Goal: Information Seeking & Learning: Learn about a topic

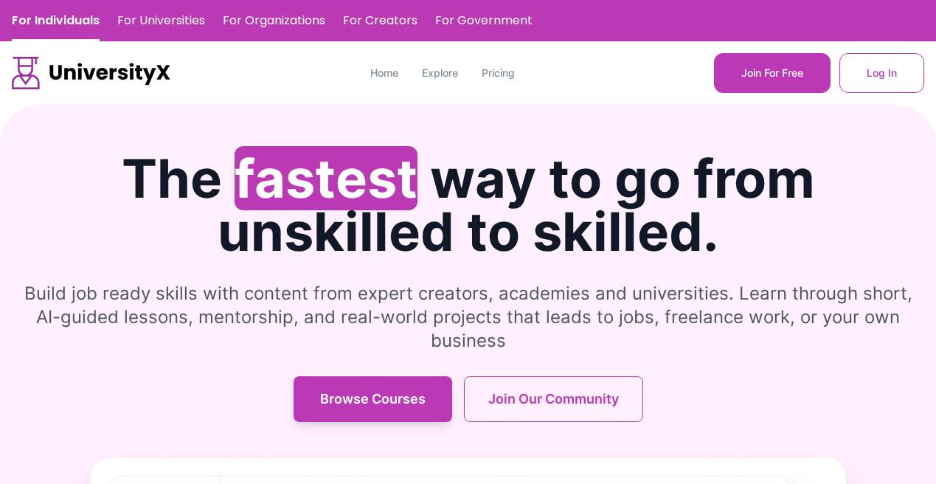
click at [66, 18] on link "For Individuals" at bounding box center [56, 20] width 88 height 41
click at [63, 24] on link "For Individuals" at bounding box center [56, 20] width 88 height 41
click at [161, 15] on link "For Universities" at bounding box center [161, 20] width 88 height 41
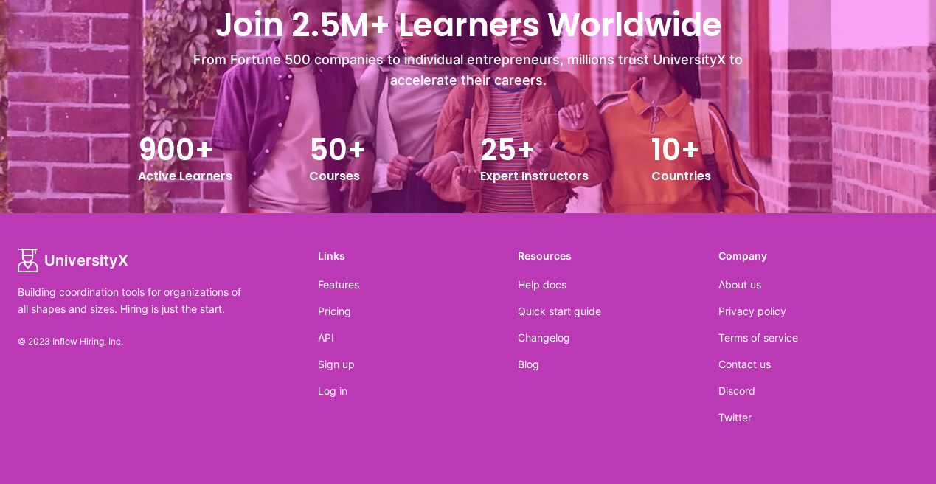
scroll to position [1645, 0]
click at [767, 361] on link "Contact us" at bounding box center [744, 363] width 52 height 13
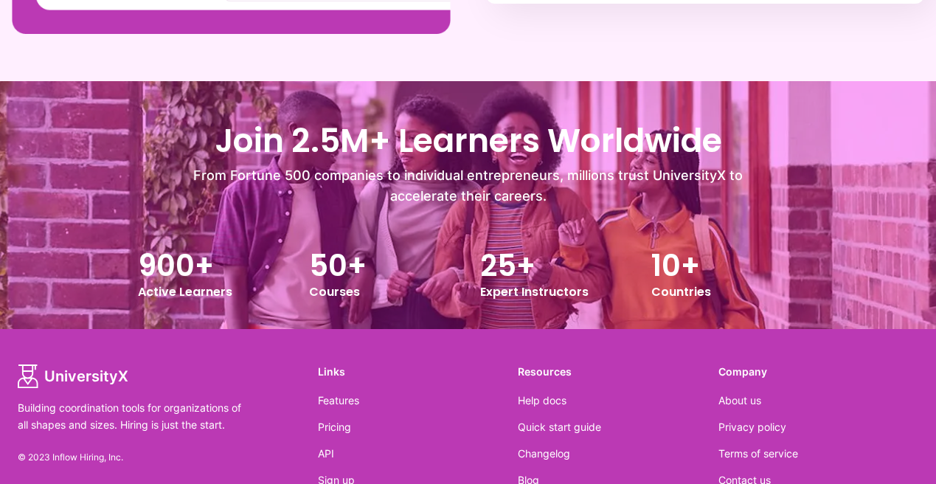
scroll to position [1645, 0]
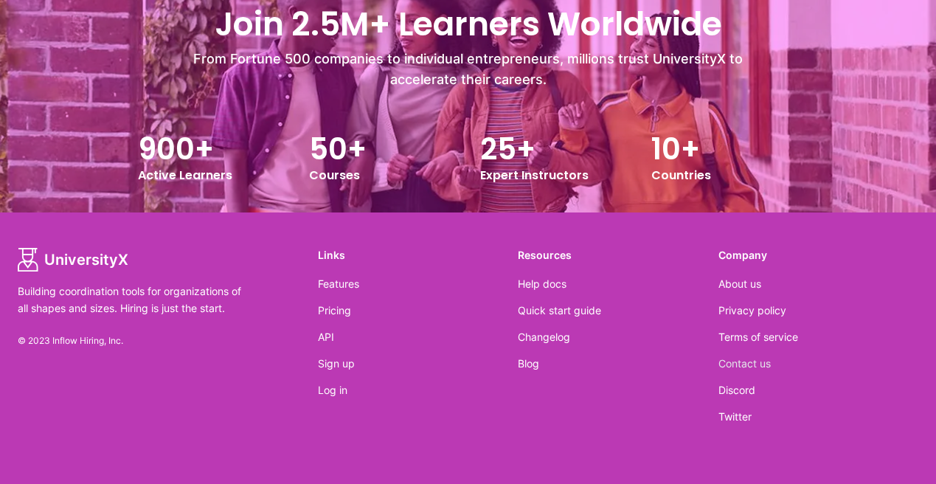
click at [731, 361] on link "Contact us" at bounding box center [744, 363] width 52 height 13
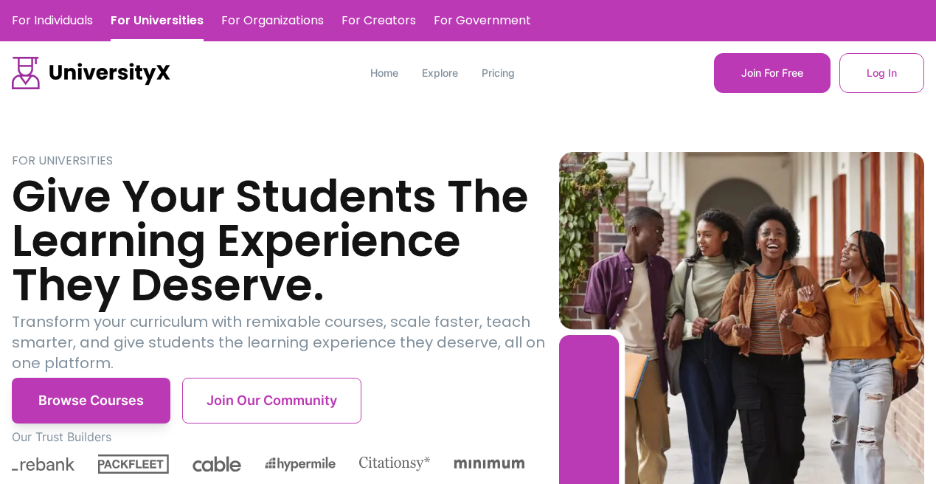
scroll to position [1645, 0]
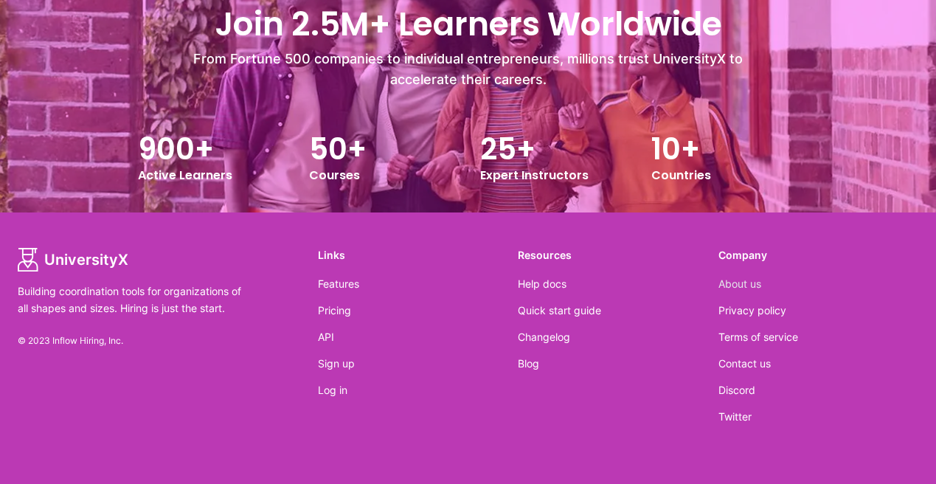
click at [729, 285] on link "About us" at bounding box center [739, 283] width 43 height 13
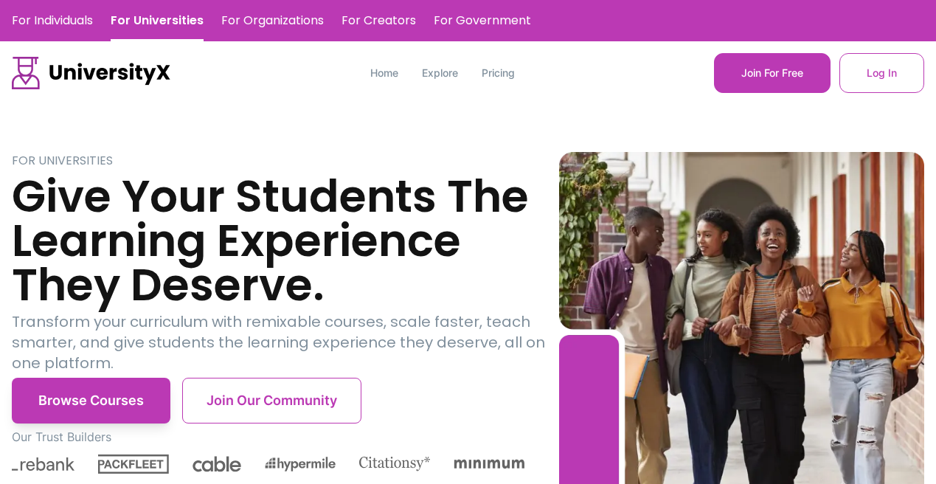
scroll to position [1645, 0]
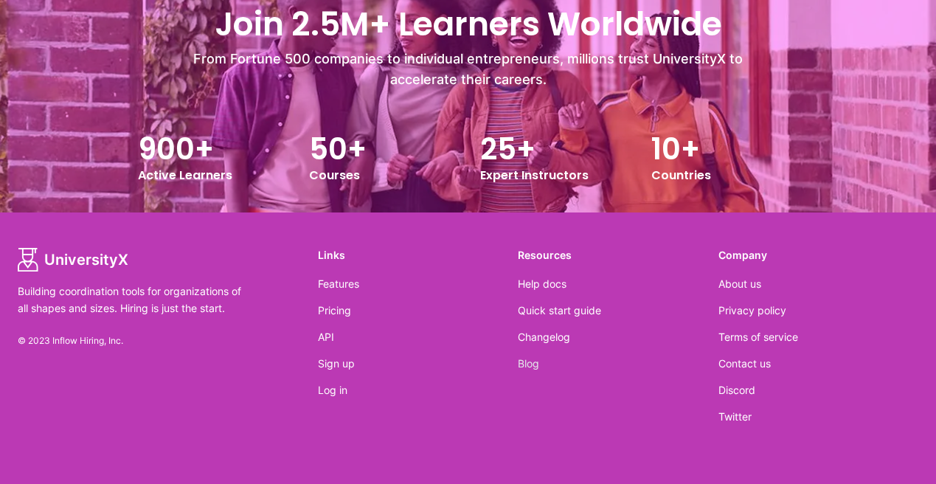
click at [530, 364] on link "Blog" at bounding box center [528, 363] width 21 height 13
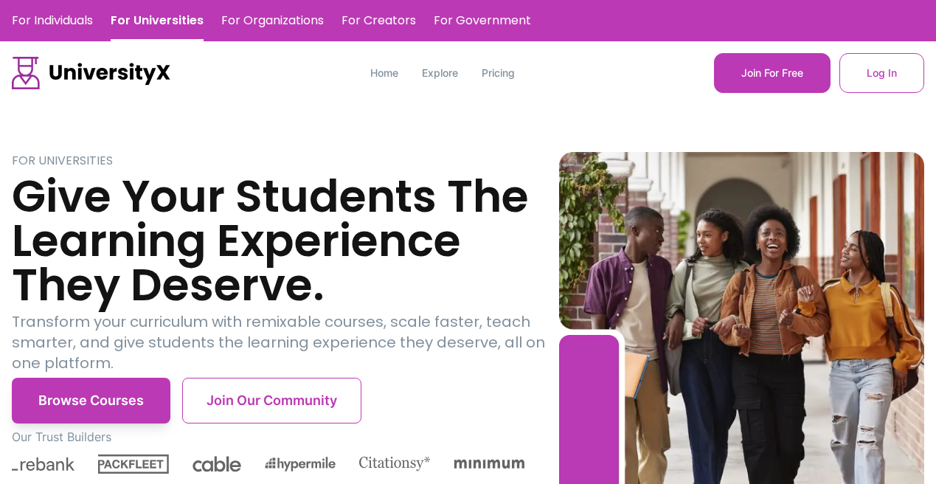
scroll to position [1645, 0]
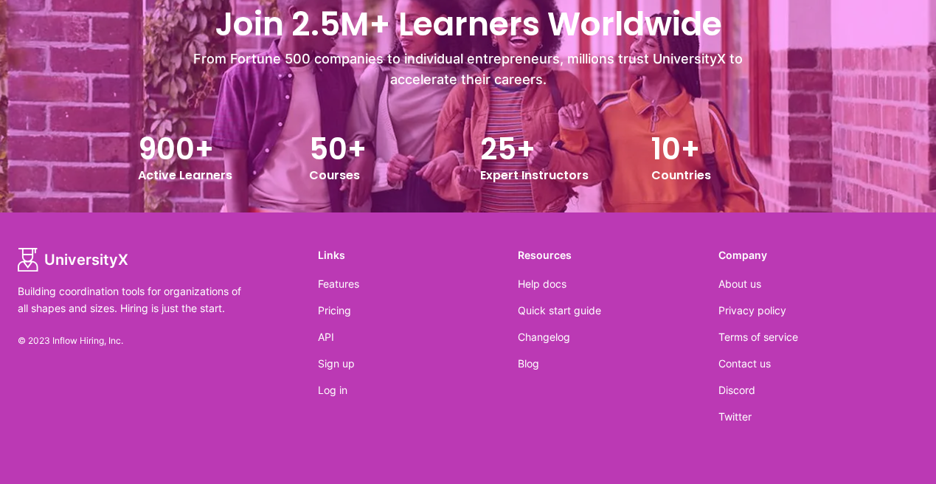
click at [108, 243] on footer "UniversityX Building coordination tools for organizations of all shapes and siz…" at bounding box center [468, 347] width 936 height 271
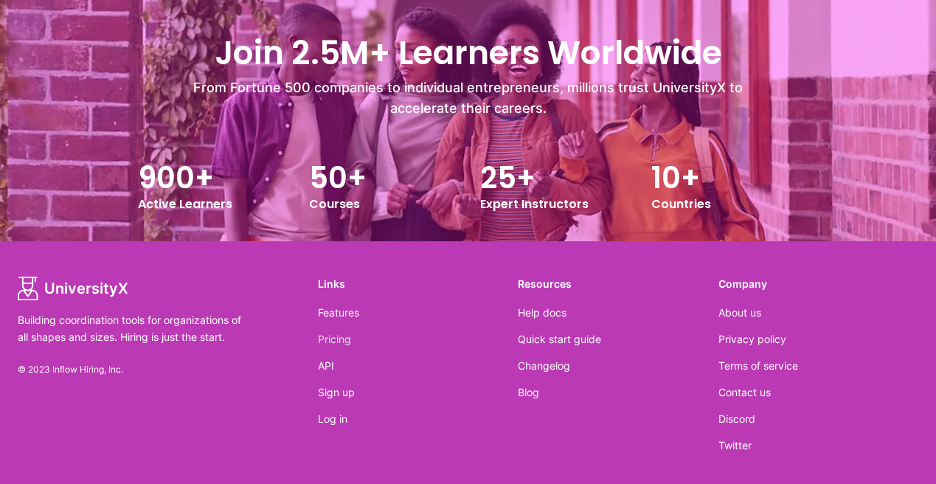
click at [340, 341] on link "Pricing" at bounding box center [334, 339] width 33 height 13
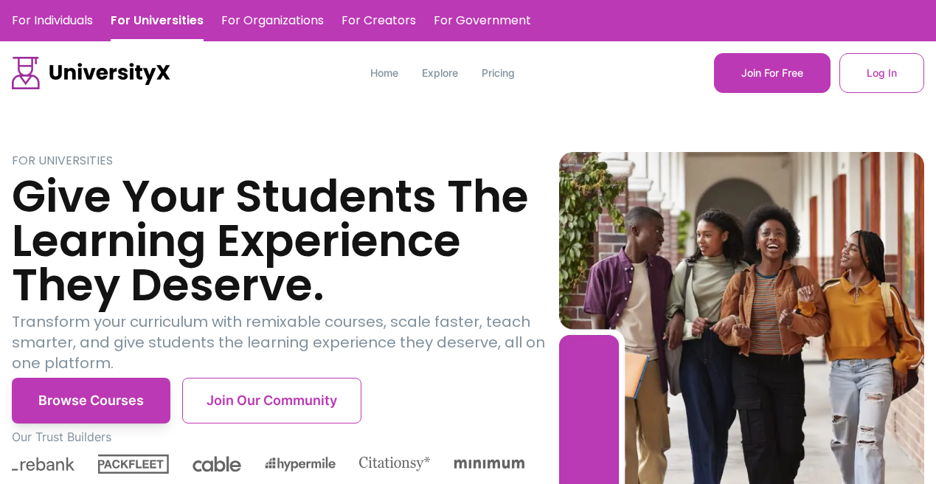
scroll to position [1615, 0]
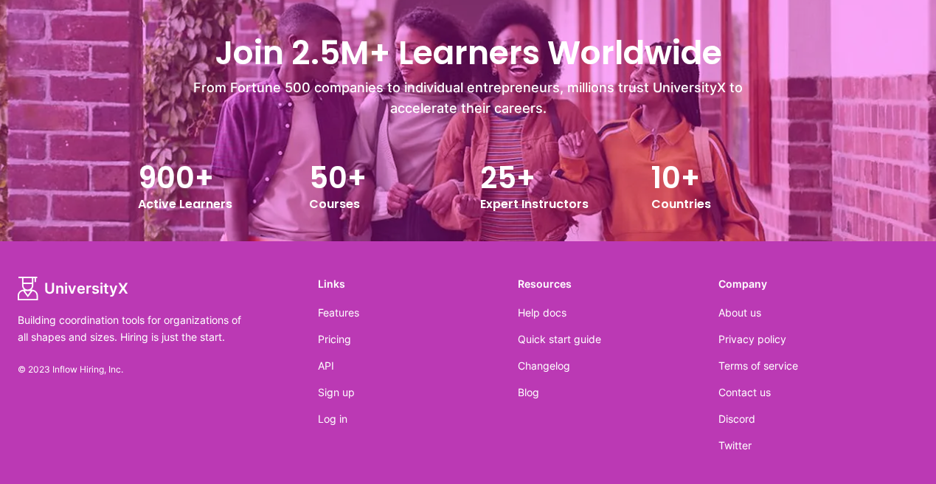
click at [69, 122] on div "Join 2.5M+ Learners Worldwide From Fortune 500 companies to individual entrepre…" at bounding box center [468, 117] width 936 height 248
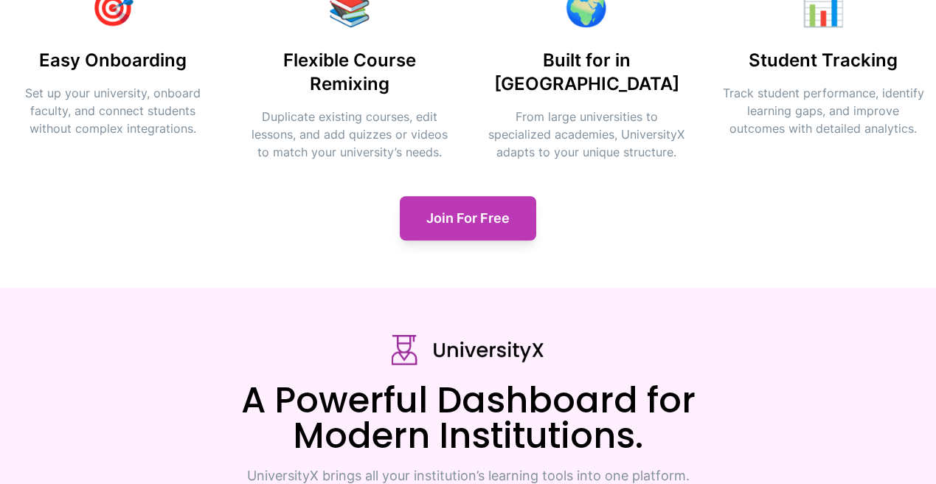
scroll to position [671, 0]
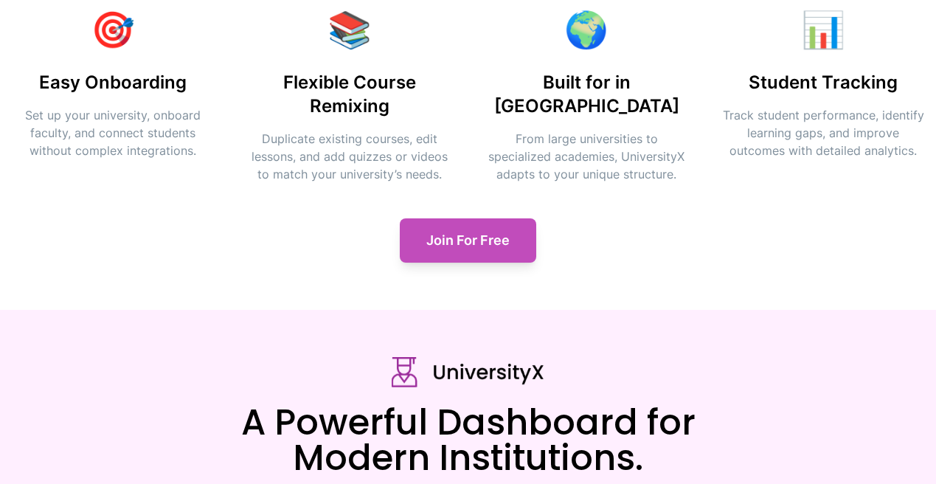
click at [465, 247] on button "Join For Free" at bounding box center [468, 240] width 136 height 44
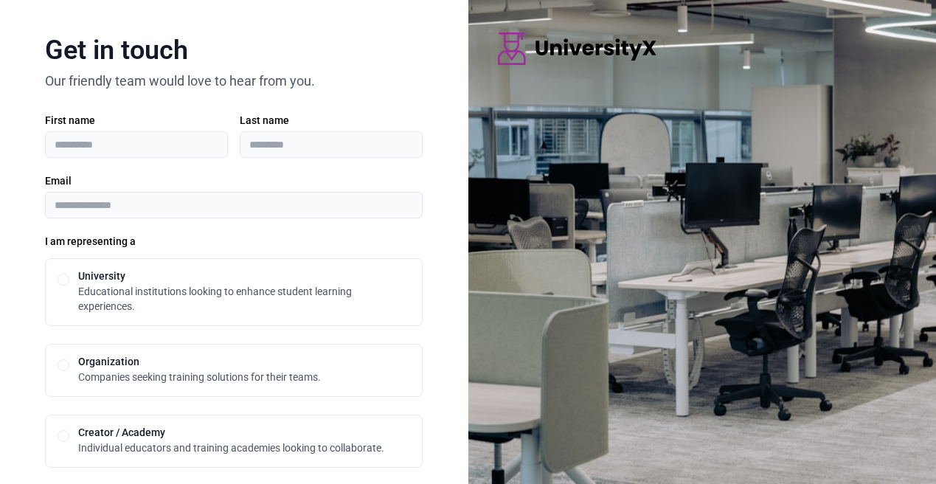
scroll to position [671, 0]
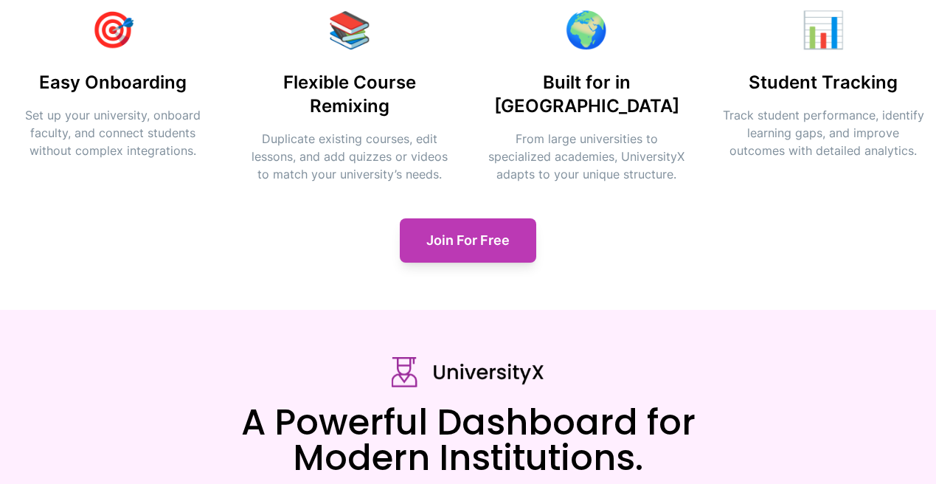
click at [167, 277] on section "Why UniversityX ? 🎯 Easy Onboarding Set up your university, onboard faculty, an…" at bounding box center [468, 93] width 936 height 434
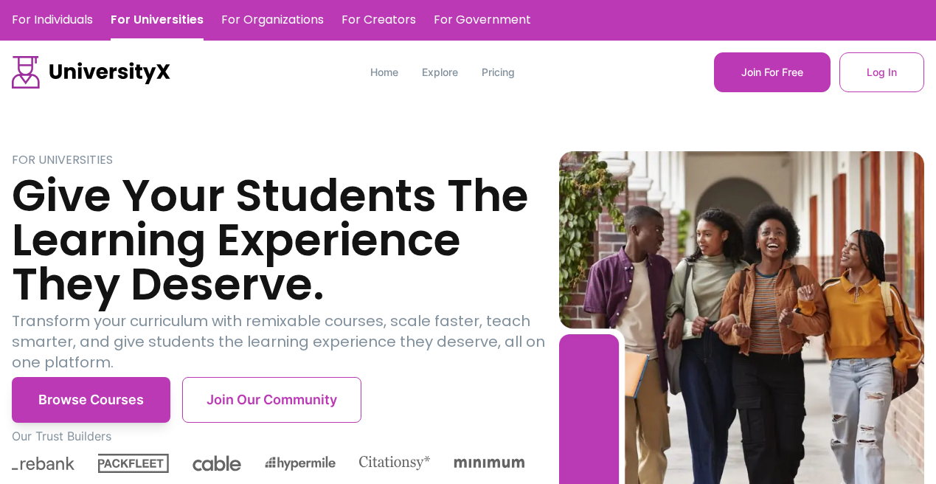
scroll to position [0, 0]
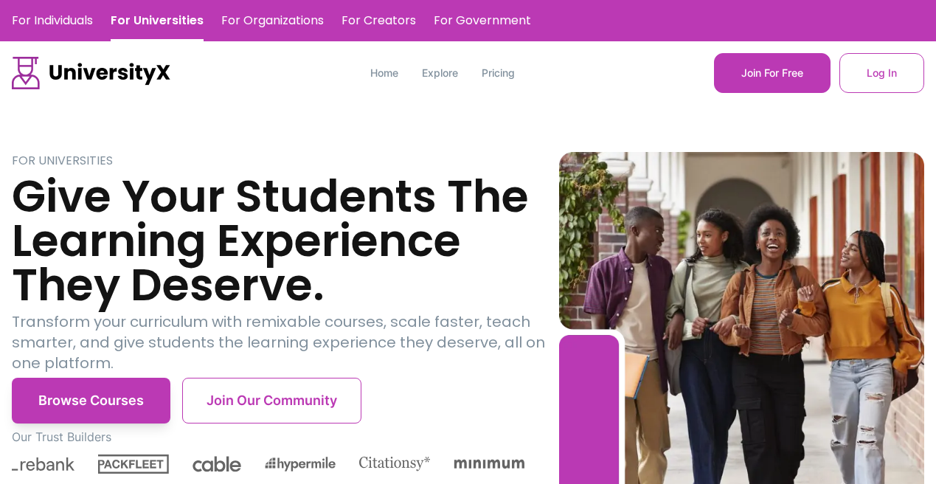
click at [383, 16] on link "For Creators" at bounding box center [378, 20] width 74 height 41
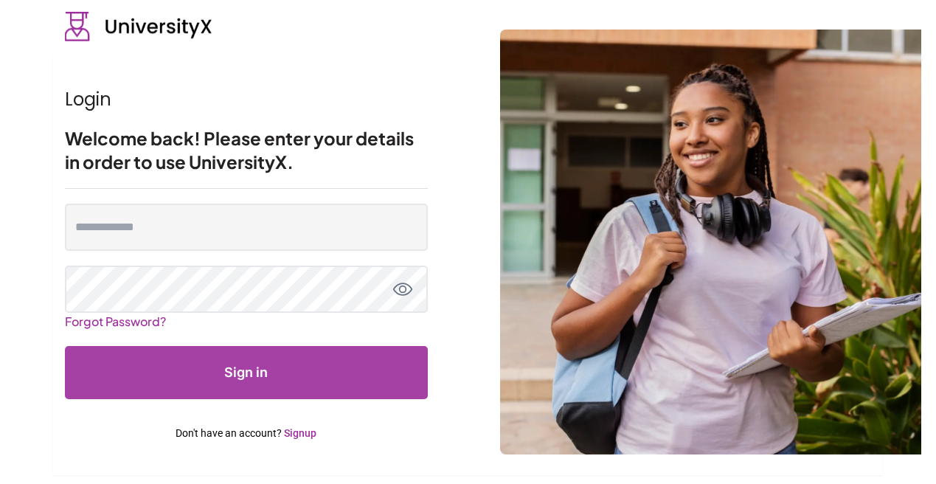
click at [264, 93] on h1 "Login" at bounding box center [246, 100] width 363 height 24
click at [284, 82] on div "Login Welcome back! Please enter your details in order to use UniversityX." at bounding box center [246, 131] width 363 height 116
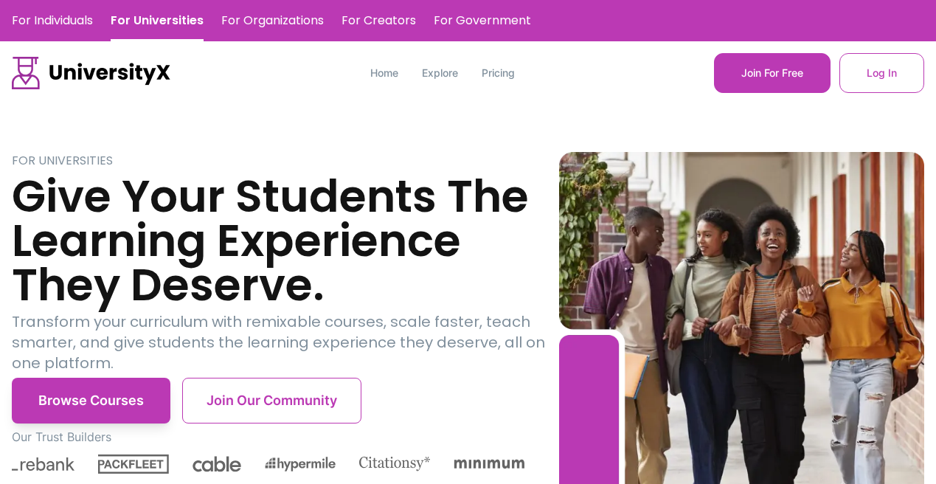
click at [66, 18] on link "For Individuals" at bounding box center [52, 20] width 81 height 41
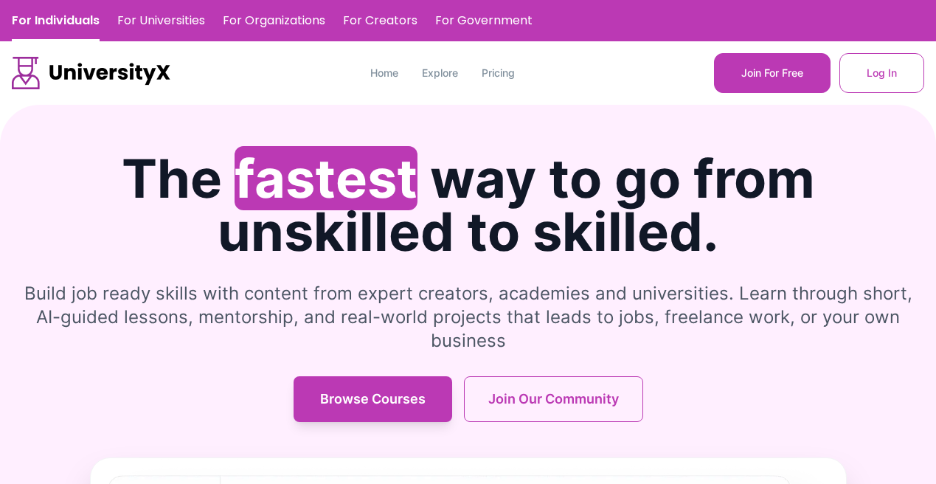
click at [257, 104] on nav "Home Explore Pricing Join For Free Log In" at bounding box center [468, 72] width 936 height 63
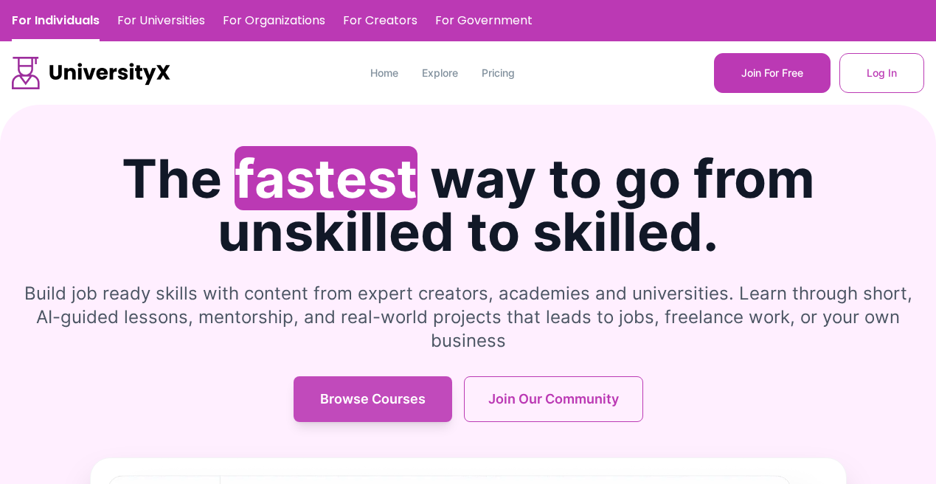
click at [387, 378] on button "Browse Courses" at bounding box center [373, 399] width 159 height 46
